Goal: Task Accomplishment & Management: Use online tool/utility

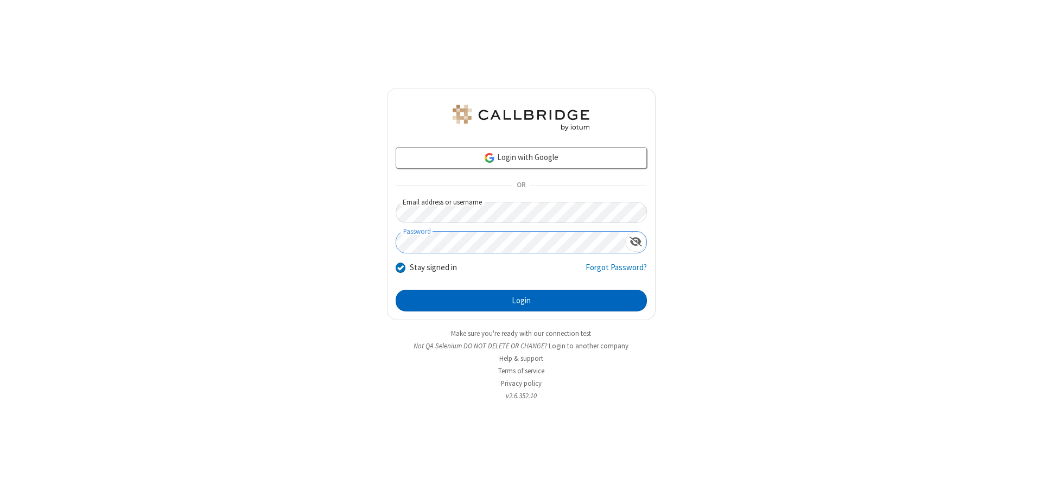
click at [521, 301] on button "Login" at bounding box center [521, 301] width 251 height 22
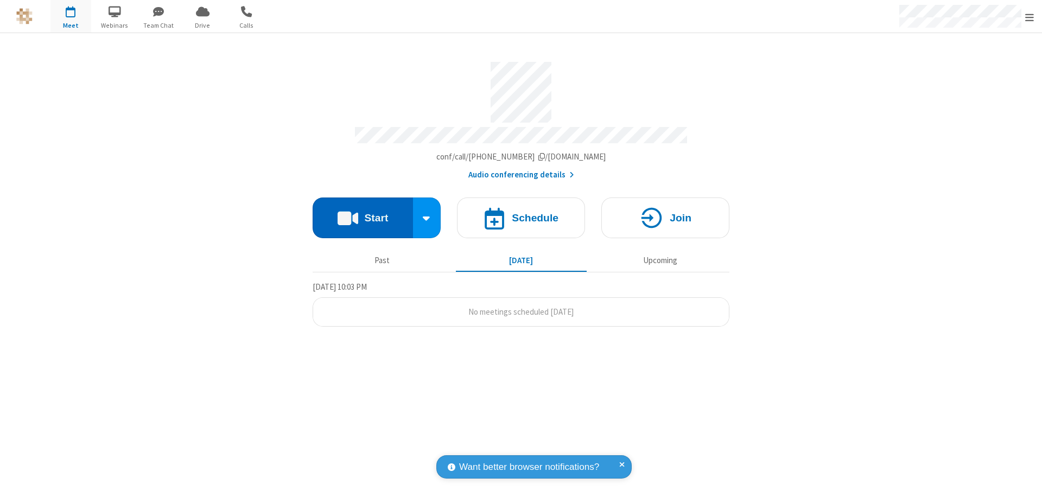
click at [362, 213] on button "Start" at bounding box center [363, 218] width 100 height 41
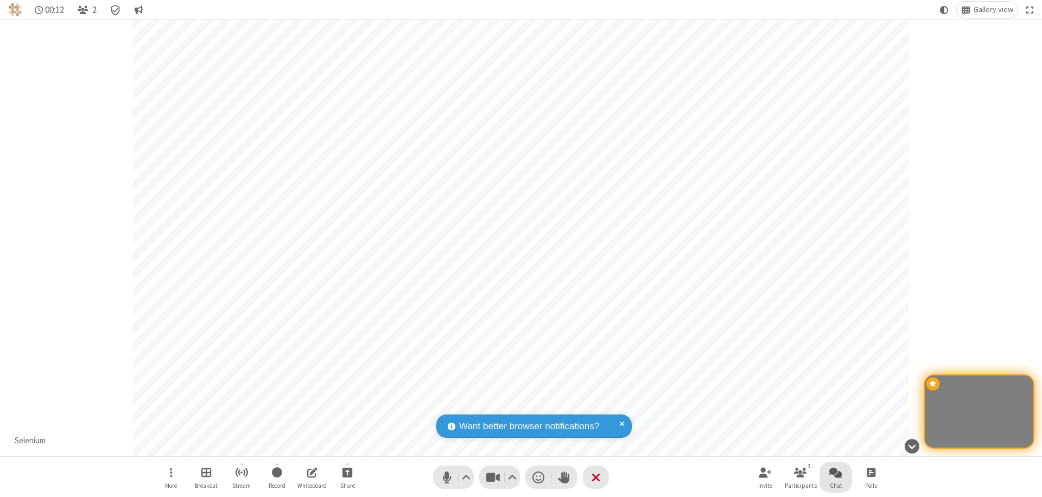
click at [836, 472] on span "Open chat" at bounding box center [835, 473] width 13 height 14
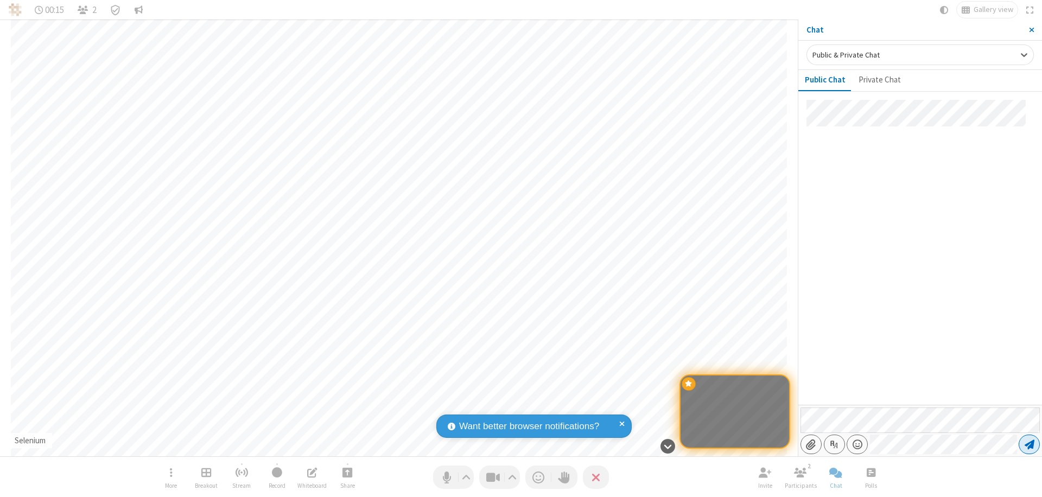
click at [1029, 444] on span "Send message" at bounding box center [1029, 444] width 10 height 11
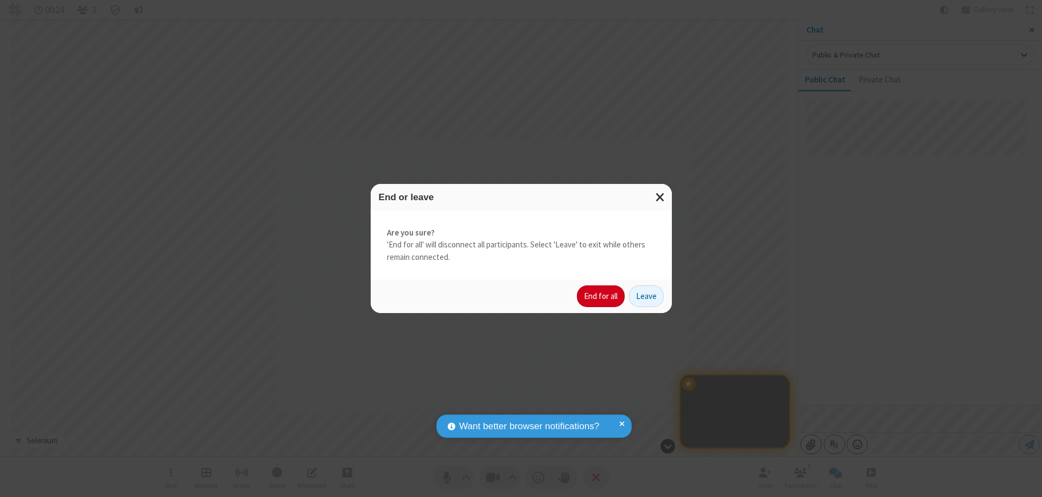
click at [601, 296] on button "End for all" at bounding box center [601, 296] width 48 height 22
